Goal: Transaction & Acquisition: Subscribe to service/newsletter

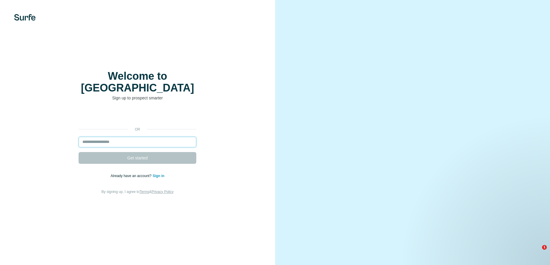
click at [152, 137] on input "email" at bounding box center [138, 142] width 118 height 11
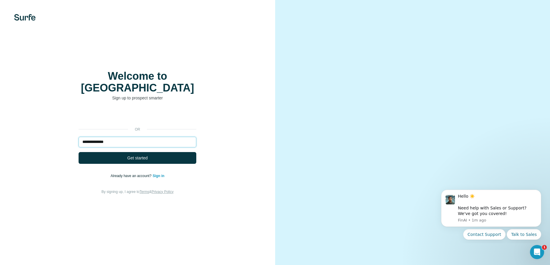
type input "**********"
click at [79, 152] on button "Get started" at bounding box center [138, 158] width 118 height 12
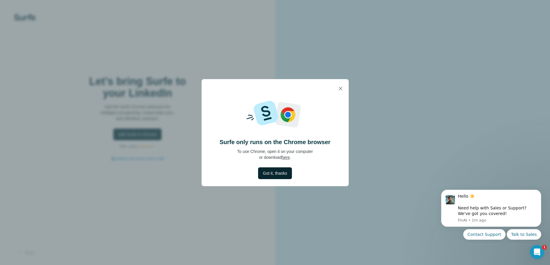
click at [275, 174] on span "Got it, thanks" at bounding box center [275, 174] width 24 height 6
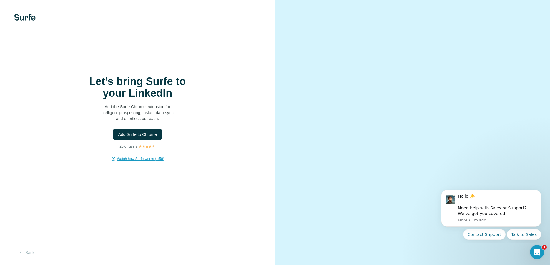
click at [131, 160] on span "Watch how Surfe works (1:58)" at bounding box center [140, 158] width 47 height 5
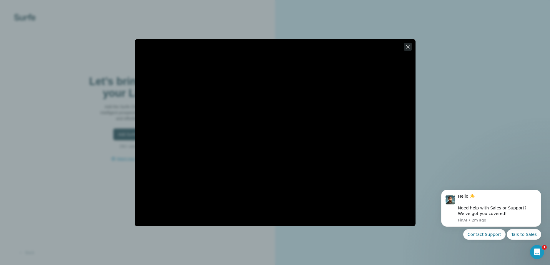
click at [408, 45] on icon "button" at bounding box center [408, 47] width 6 height 6
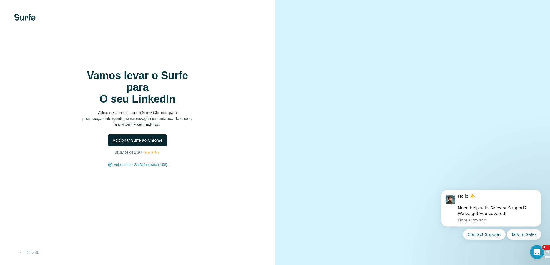
click at [132, 139] on span "Adicionar Surfe ao Chrome" at bounding box center [138, 141] width 50 height 6
click at [434, 175] on video at bounding box center [413, 133] width 212 height 106
click at [509, 206] on div "Hello ☀️ ​ Need help with Sales or Support? We've got you covered! [GEOGRAPHIC_…" at bounding box center [491, 208] width 100 height 37
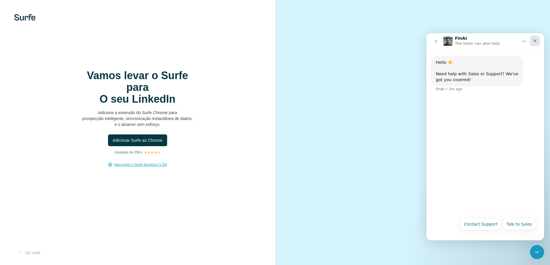
click at [539, 39] on div "Close" at bounding box center [535, 41] width 11 height 11
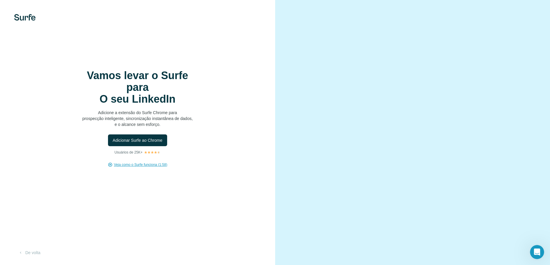
click at [491, 111] on video at bounding box center [413, 133] width 212 height 106
click at [409, 186] on video at bounding box center [413, 133] width 212 height 106
click at [489, 186] on video at bounding box center [413, 133] width 212 height 106
click at [94, 220] on div "Vamos levar o Surfe para O seu LinkedIn Adicione a extensão do Surfe Chrome par…" at bounding box center [137, 132] width 275 height 265
click at [39, 253] on button "De volta" at bounding box center [29, 253] width 30 height 11
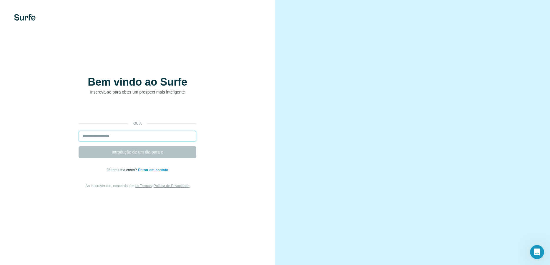
click at [113, 136] on input "email" at bounding box center [138, 136] width 118 height 11
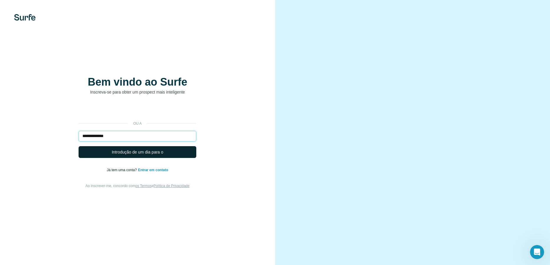
type input "**********"
click at [163, 153] on span "Introdução de um dia para o" at bounding box center [138, 152] width 52 height 6
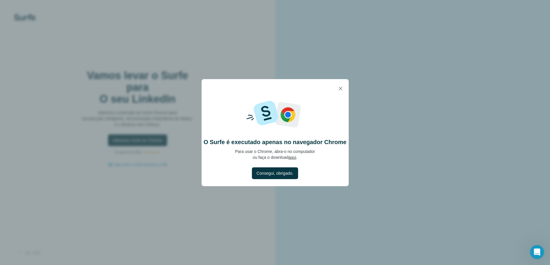
click at [347, 90] on div at bounding box center [275, 88] width 147 height 19
click at [342, 89] on icon "button" at bounding box center [341, 89] width 6 height 6
